Goal: Information Seeking & Learning: Learn about a topic

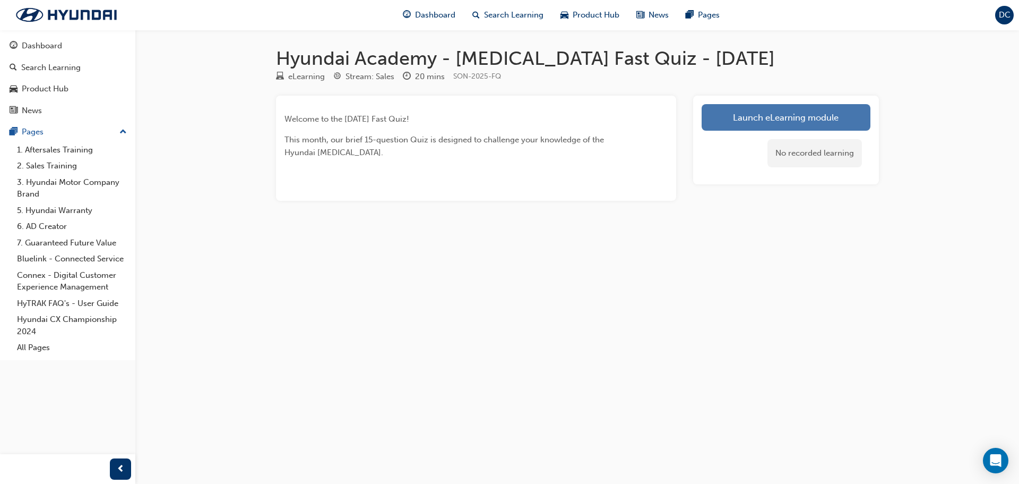
click at [800, 121] on link "Launch eLearning module" at bounding box center [786, 117] width 169 height 27
